Goal: Task Accomplishment & Management: Manage account settings

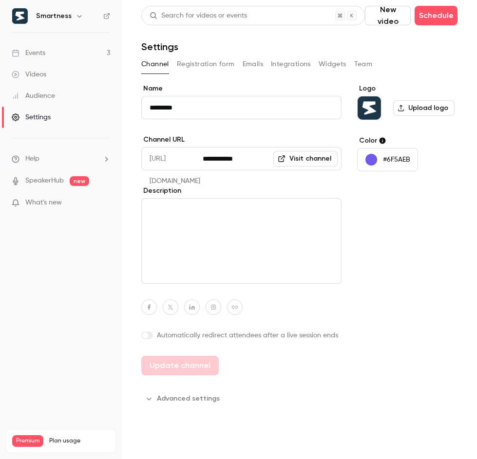
click at [76, 48] on link "Events 3" at bounding box center [61, 52] width 122 height 21
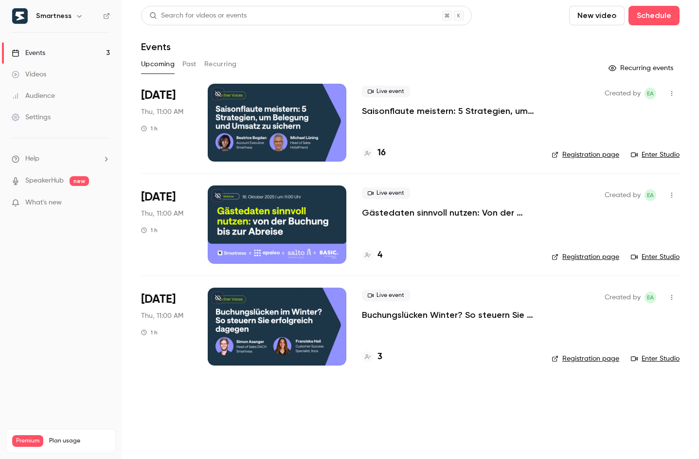
click at [476, 92] on button "button" at bounding box center [672, 94] width 16 height 16
click at [476, 113] on li "Share" at bounding box center [626, 118] width 105 height 25
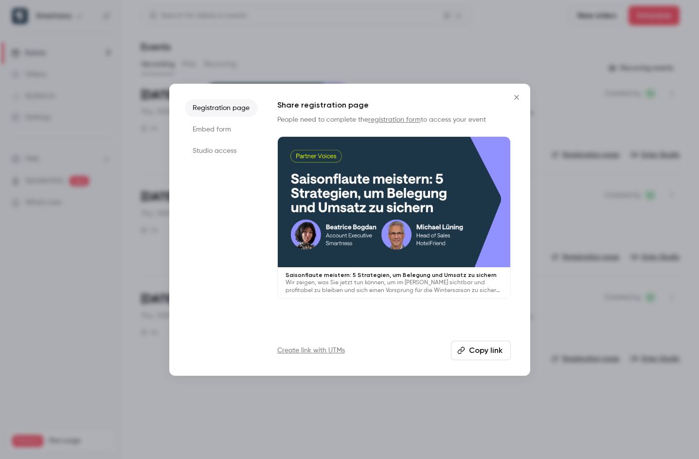
click at [397, 118] on link "registration form" at bounding box center [394, 119] width 53 height 7
click at [476, 92] on button "Close" at bounding box center [516, 97] width 19 height 19
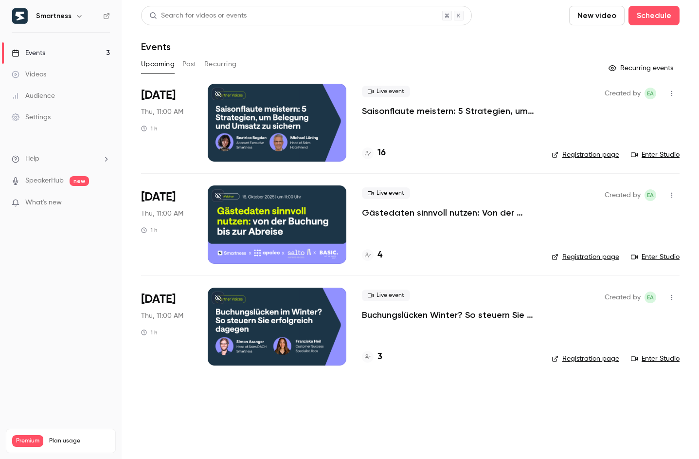
click at [476, 115] on p "Saisonflaute meistern: 5 Strategien, um Belegung und Umsatz zu sichern" at bounding box center [449, 111] width 174 height 12
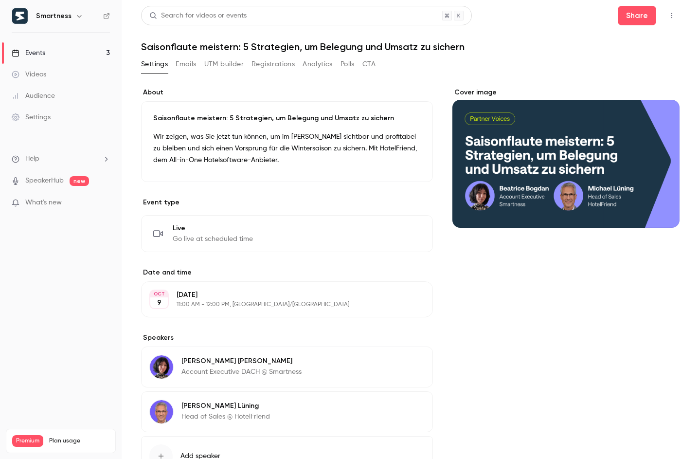
click at [184, 64] on button "Emails" at bounding box center [186, 64] width 20 height 16
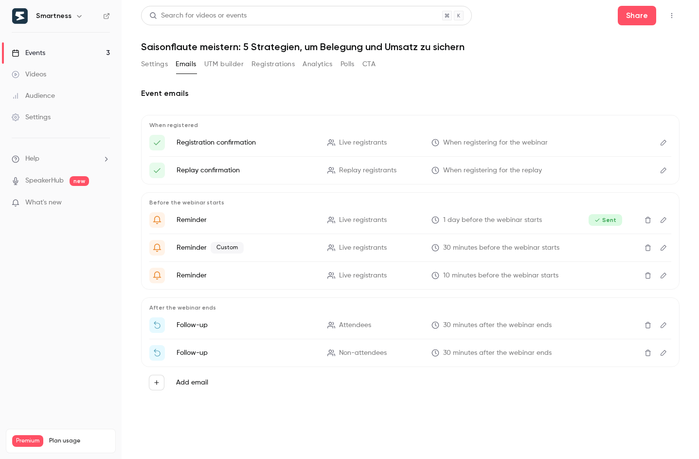
click at [172, 251] on li "Reminder Custom Live registrants 30 minutes before the webinar starts" at bounding box center [410, 248] width 522 height 16
click at [159, 251] on icon "{{ event_name }} startet in 30 Minuten" at bounding box center [157, 247] width 9 height 9
drag, startPoint x: 438, startPoint y: 248, endPoint x: 505, endPoint y: 242, distance: 67.5
click at [438, 248] on icon "{{ event_name }} startet in 30 Minuten" at bounding box center [436, 248] width 8 height 8
click at [476, 246] on icon "Edit" at bounding box center [664, 248] width 6 height 6
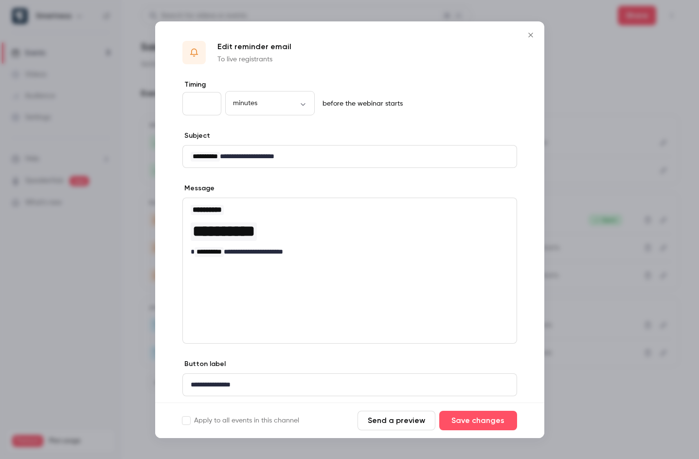
click at [476, 198] on div at bounding box center [349, 229] width 699 height 459
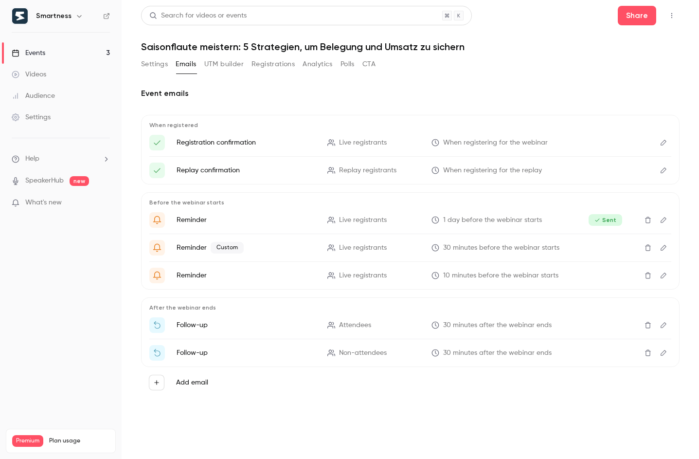
click at [476, 322] on icon "Edit" at bounding box center [664, 325] width 8 height 7
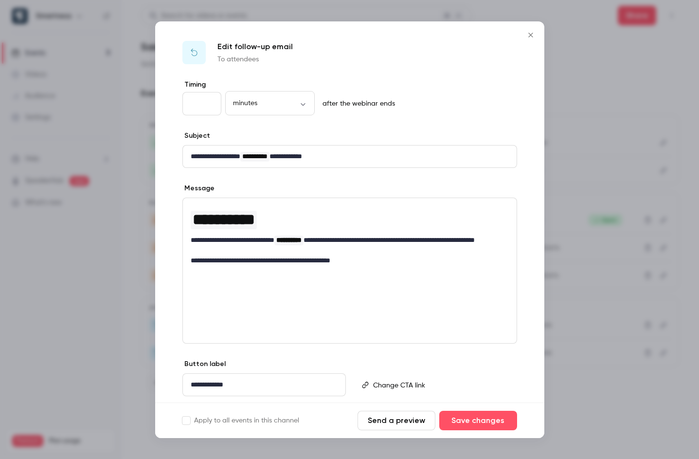
click at [476, 212] on div at bounding box center [349, 229] width 699 height 459
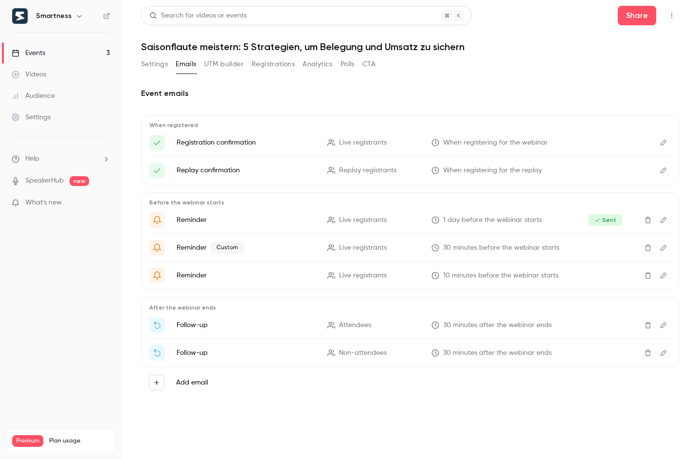
click at [476, 352] on icon "Edit" at bounding box center [664, 352] width 8 height 7
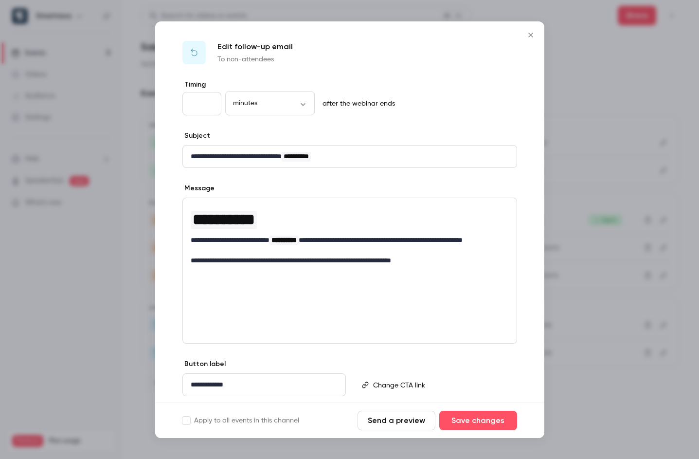
click at [476, 289] on div at bounding box center [349, 229] width 699 height 459
